Goal: Task Accomplishment & Management: Manage account settings

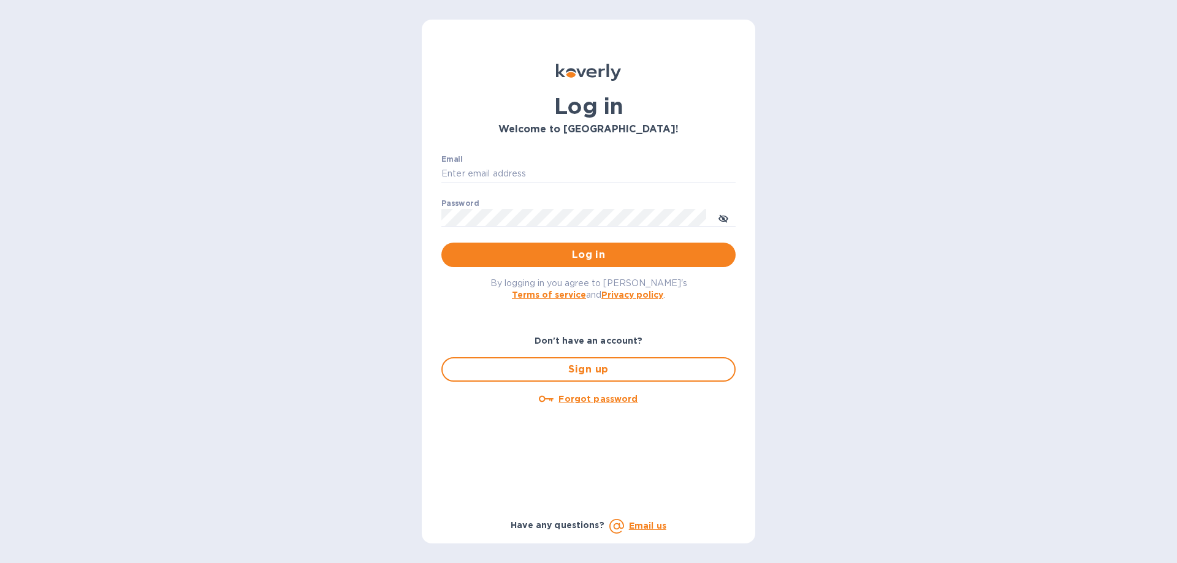
type input "[EMAIL_ADDRESS][DOMAIN_NAME]"
click at [572, 260] on span "Log in" at bounding box center [588, 255] width 275 height 15
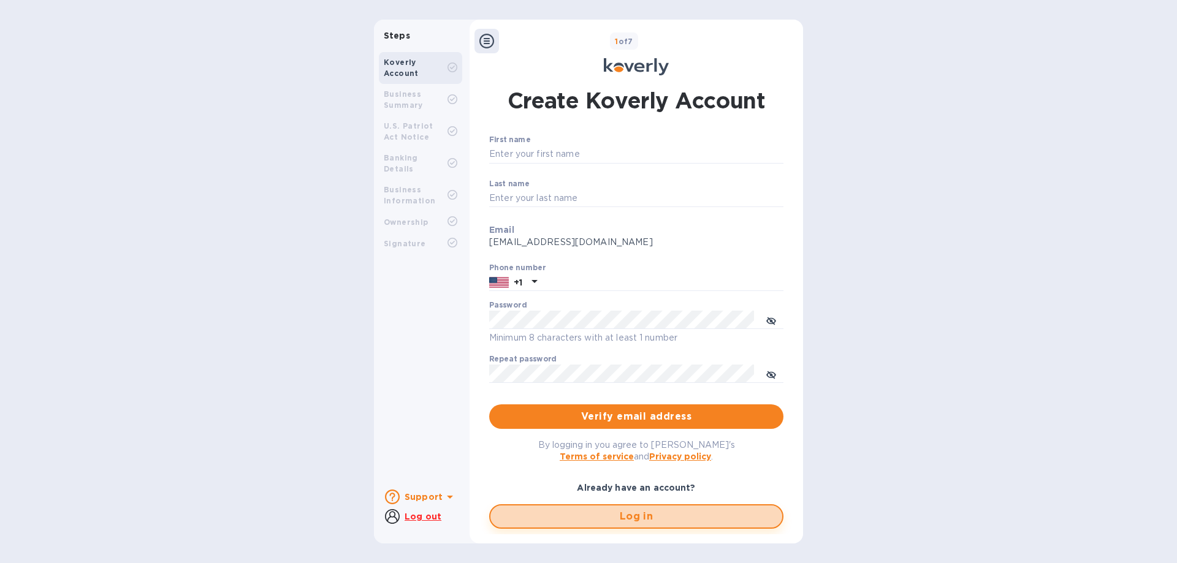
click at [640, 515] on span "Log in" at bounding box center [636, 516] width 272 height 15
